Goal: Information Seeking & Learning: Check status

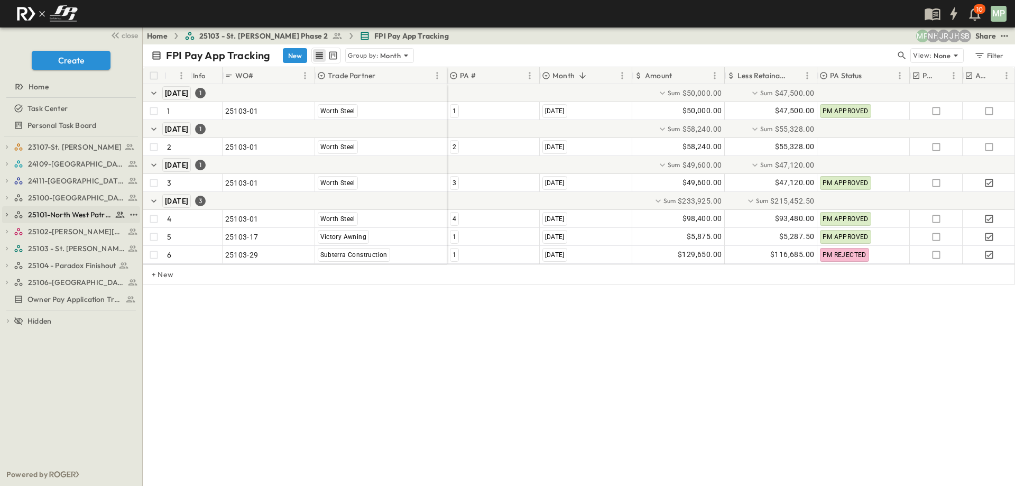
click at [9, 213] on icon "button" at bounding box center [6, 214] width 7 height 7
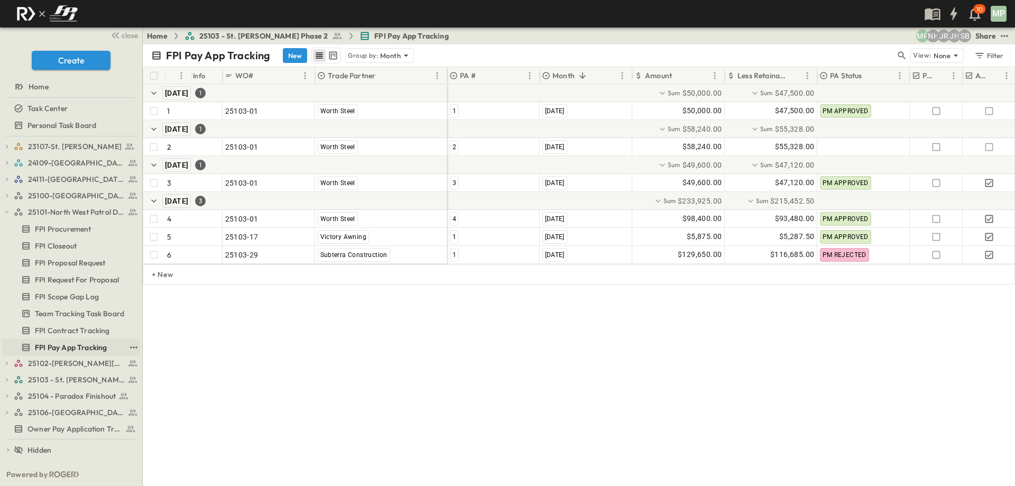
click at [55, 349] on span "FPI Pay App Tracking" at bounding box center [71, 347] width 72 height 11
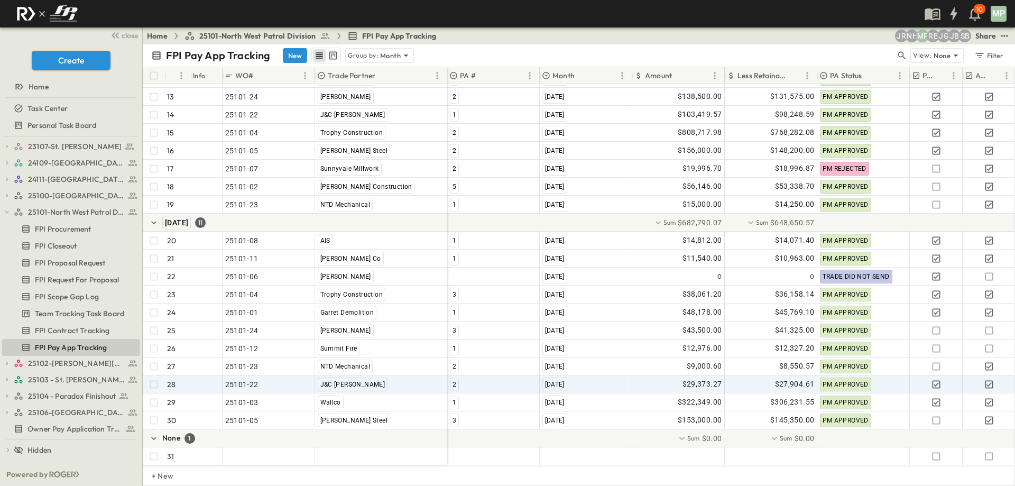
scroll to position [310, 0]
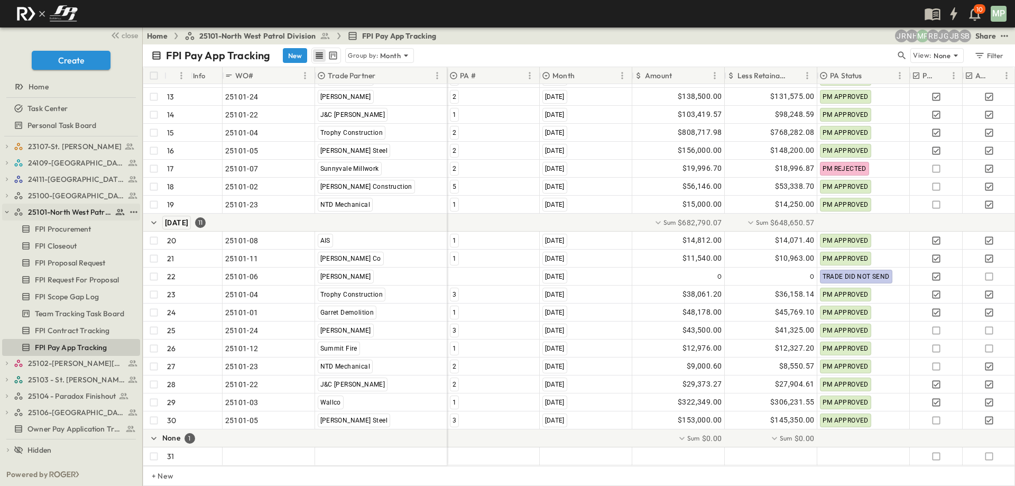
click at [5, 211] on icon "button" at bounding box center [7, 212] width 4 height 2
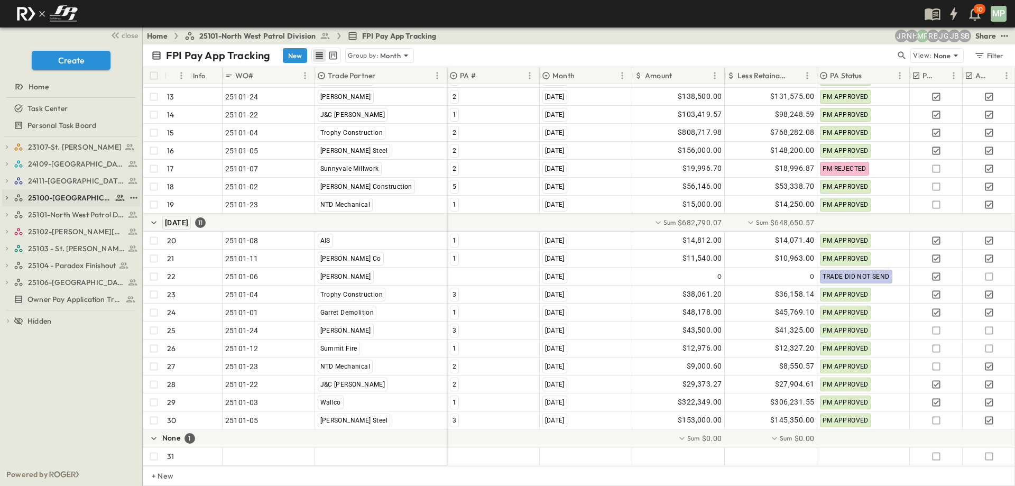
click at [5, 196] on icon "button" at bounding box center [6, 197] width 7 height 7
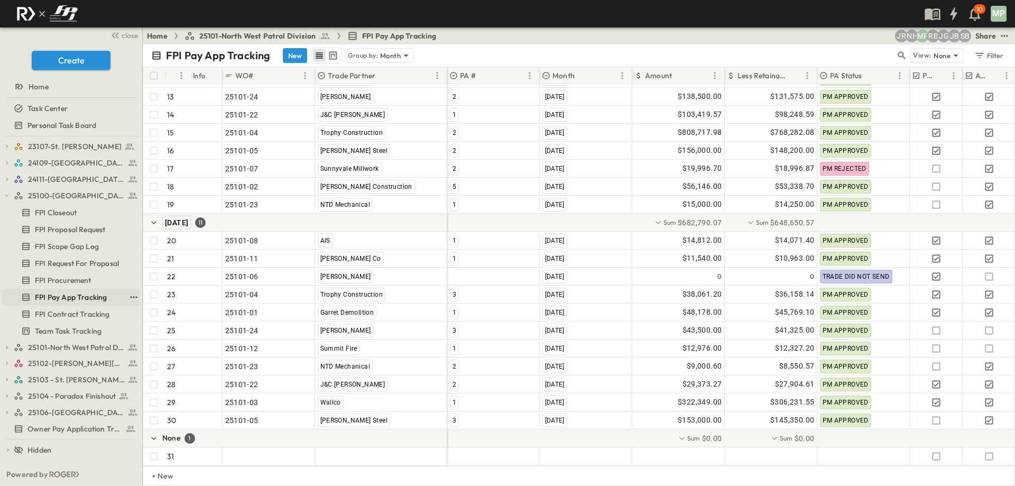
click at [76, 296] on span "FPI Pay App Tracking" at bounding box center [71, 297] width 72 height 11
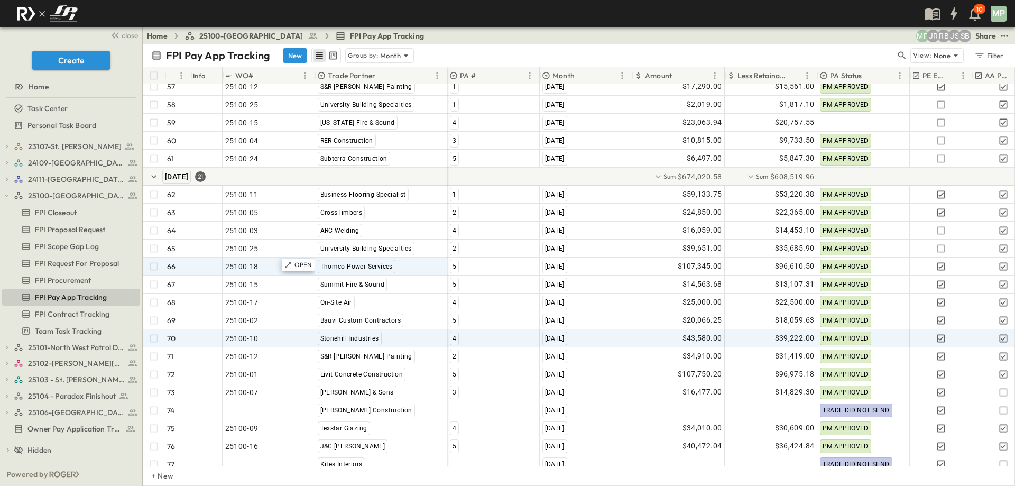
scroll to position [1104, 0]
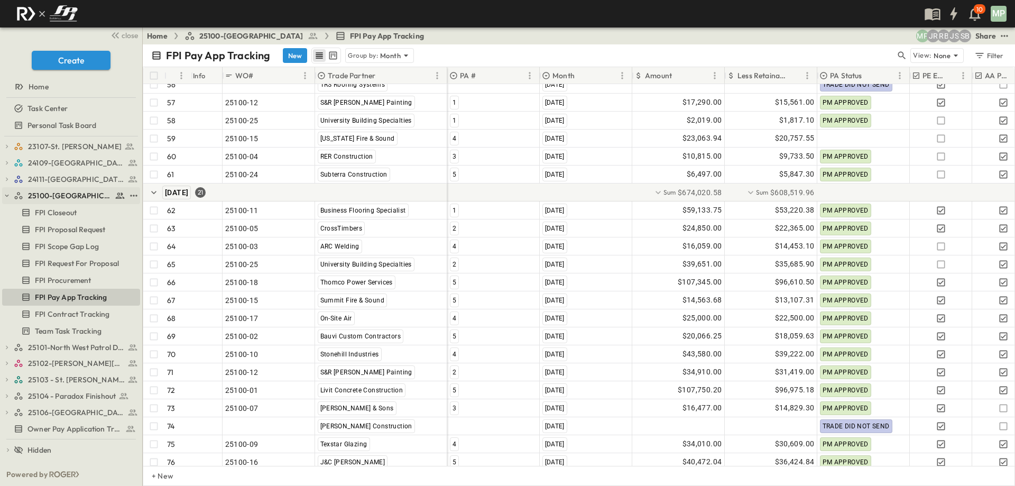
click at [7, 196] on icon "button" at bounding box center [7, 195] width 4 height 2
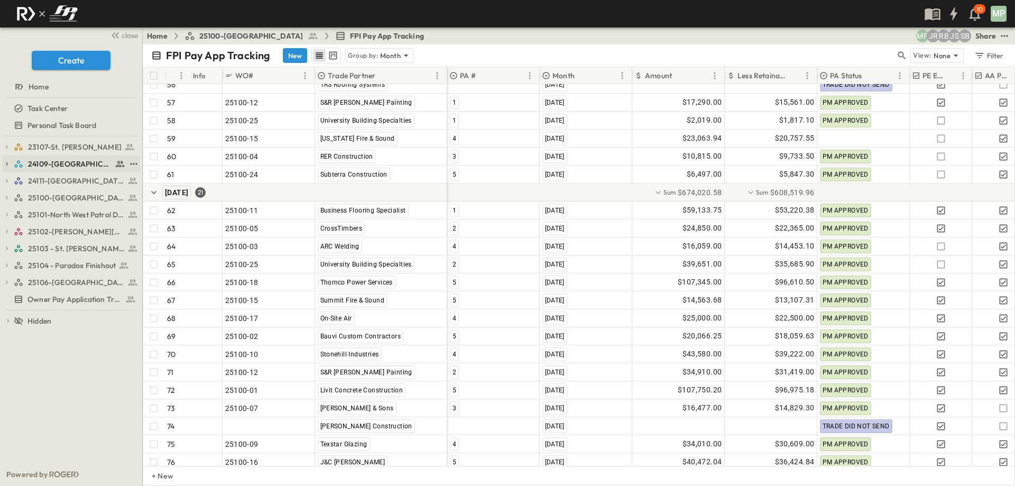
click at [7, 164] on icon "button" at bounding box center [7, 164] width 2 height 4
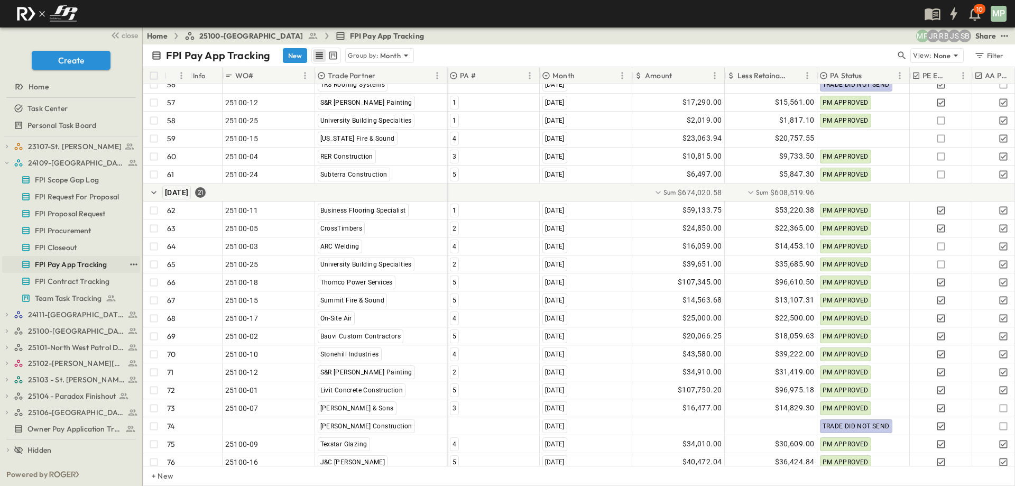
click at [69, 261] on span "FPI Pay App Tracking" at bounding box center [71, 264] width 72 height 11
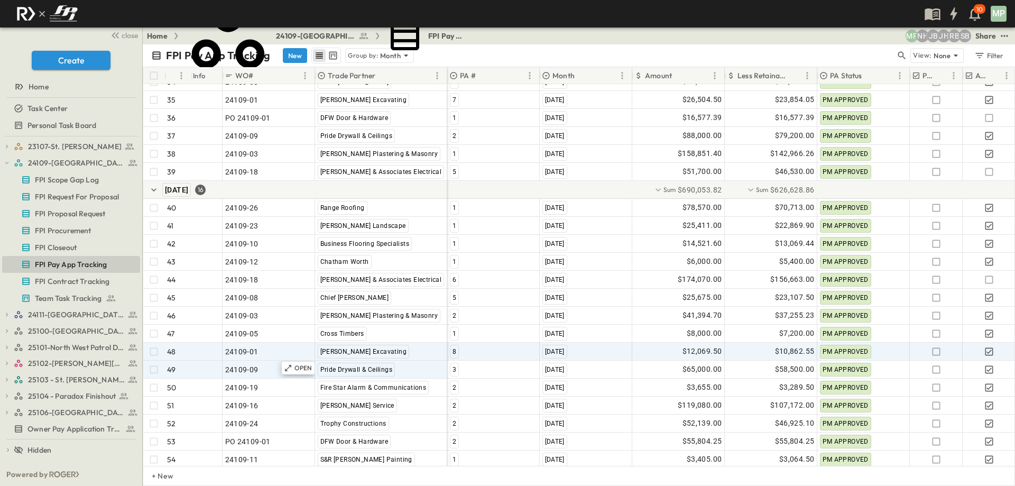
scroll to position [795, 0]
